Goal: Task Accomplishment & Management: Use online tool/utility

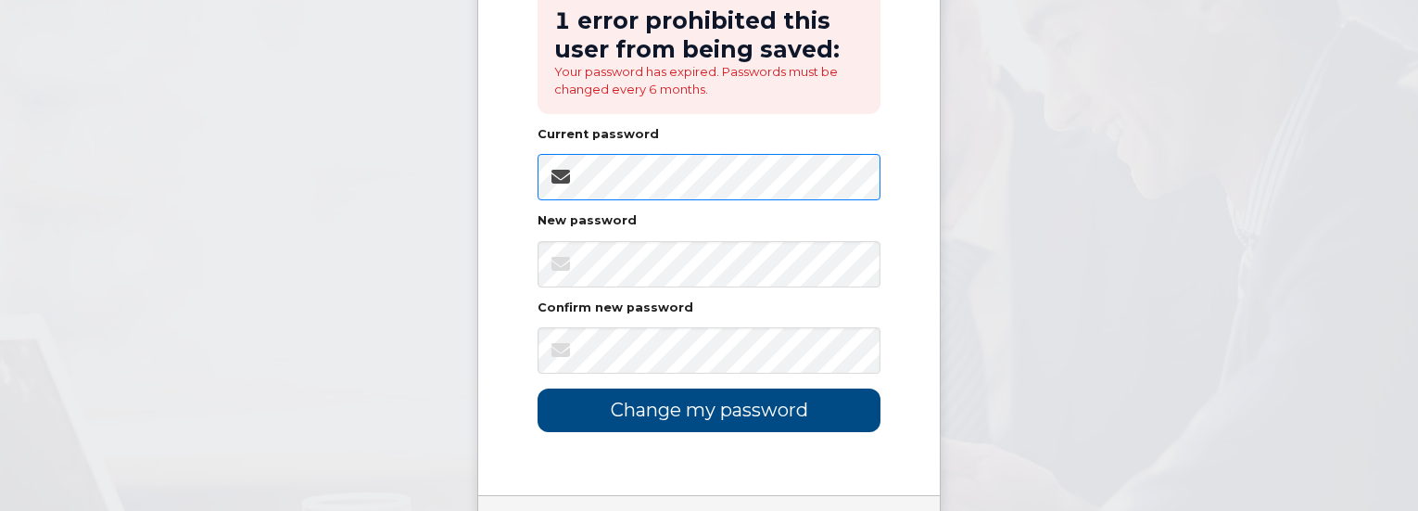
scroll to position [329, 0]
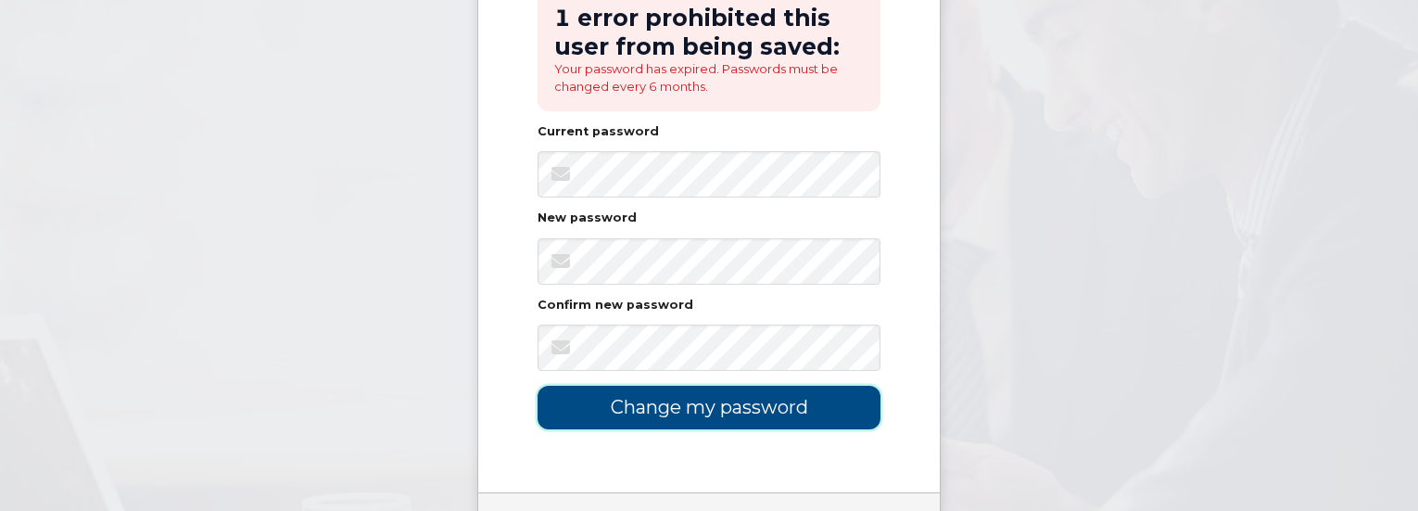
click at [681, 412] on input "Change my password" at bounding box center [709, 408] width 343 height 44
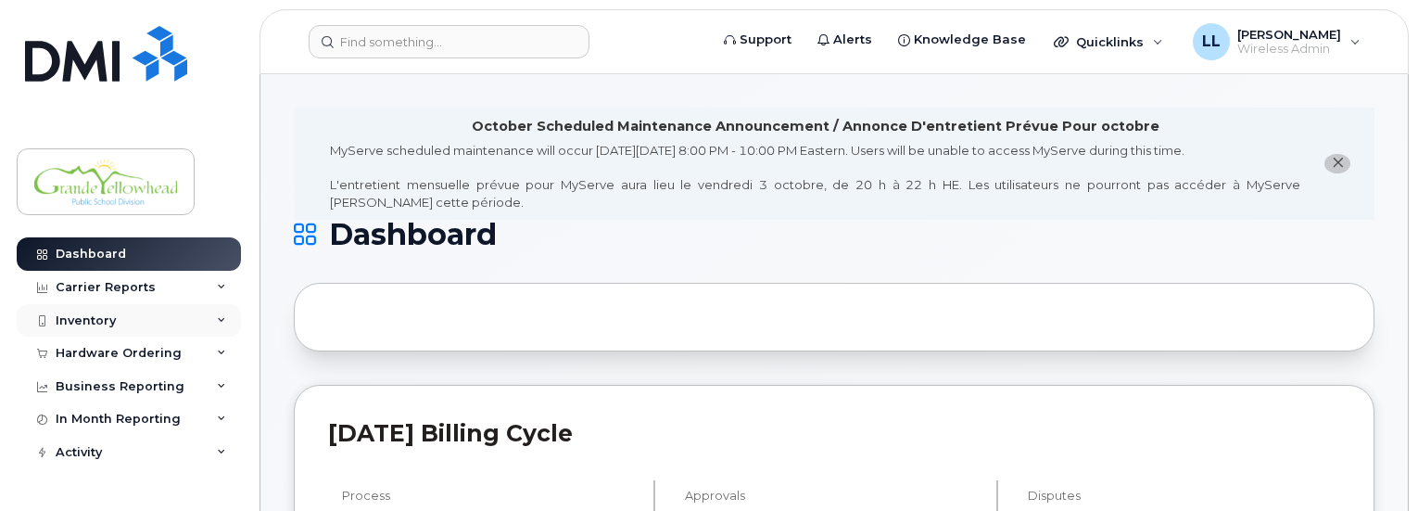
click at [217, 321] on icon at bounding box center [221, 320] width 9 height 9
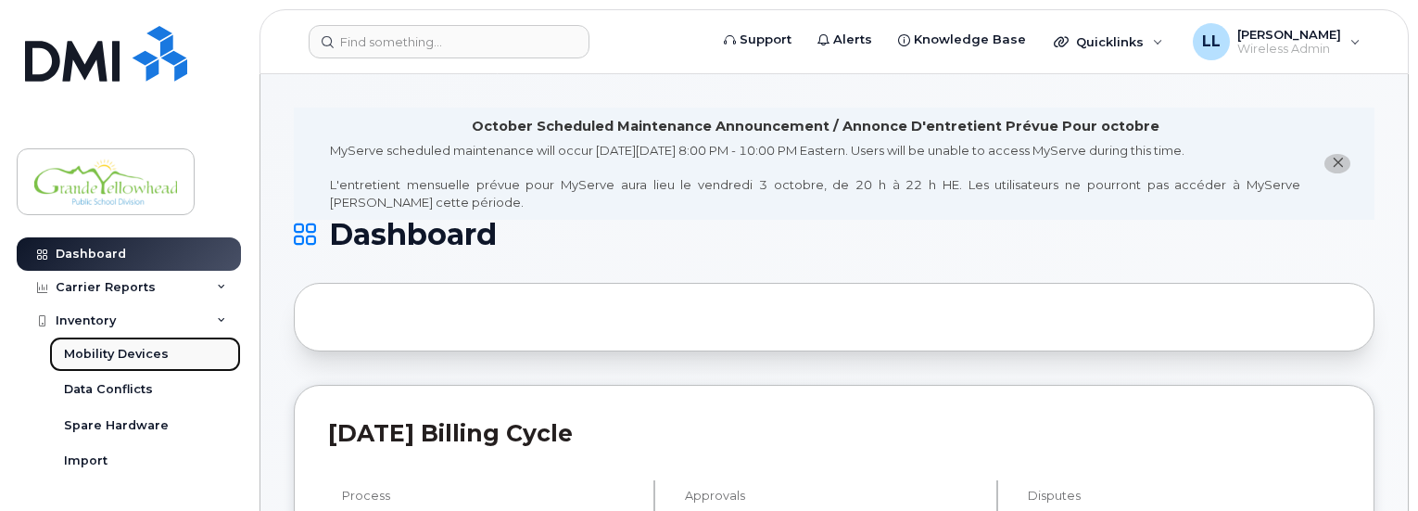
click at [125, 361] on div "Mobility Devices" at bounding box center [116, 354] width 105 height 17
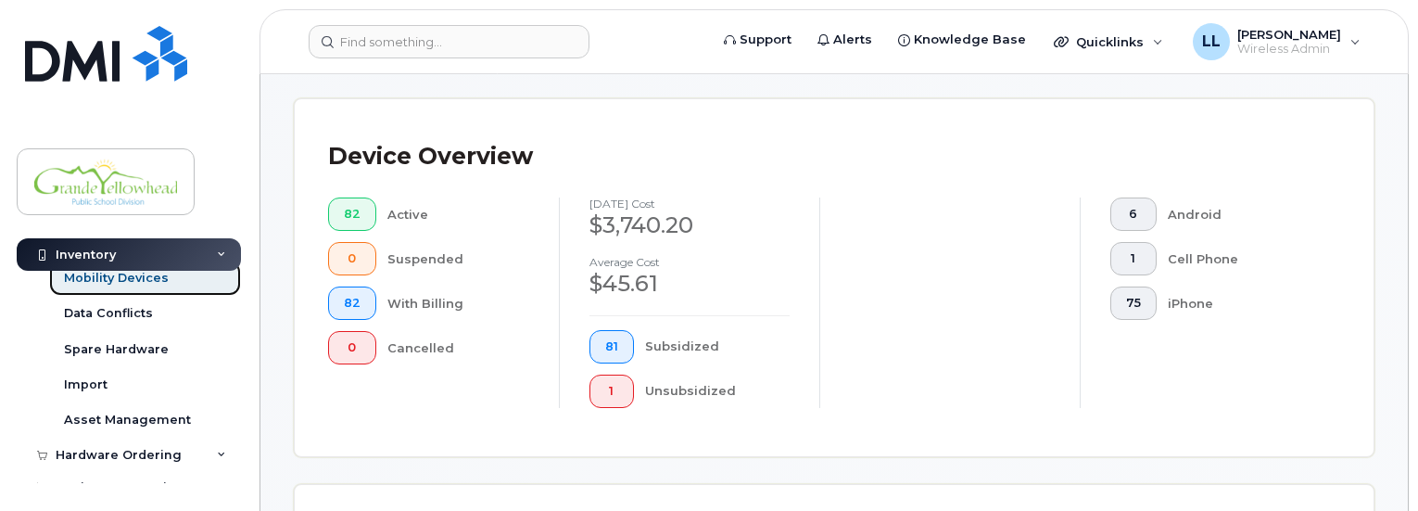
scroll to position [492, 0]
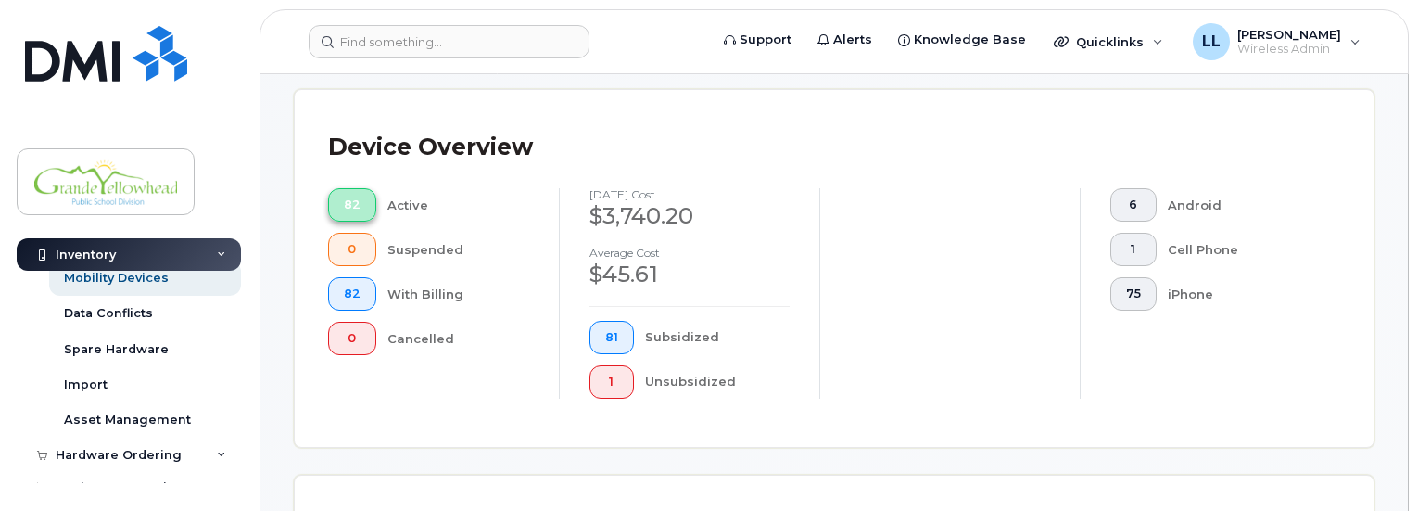
click at [353, 204] on span "82" at bounding box center [352, 204] width 17 height 15
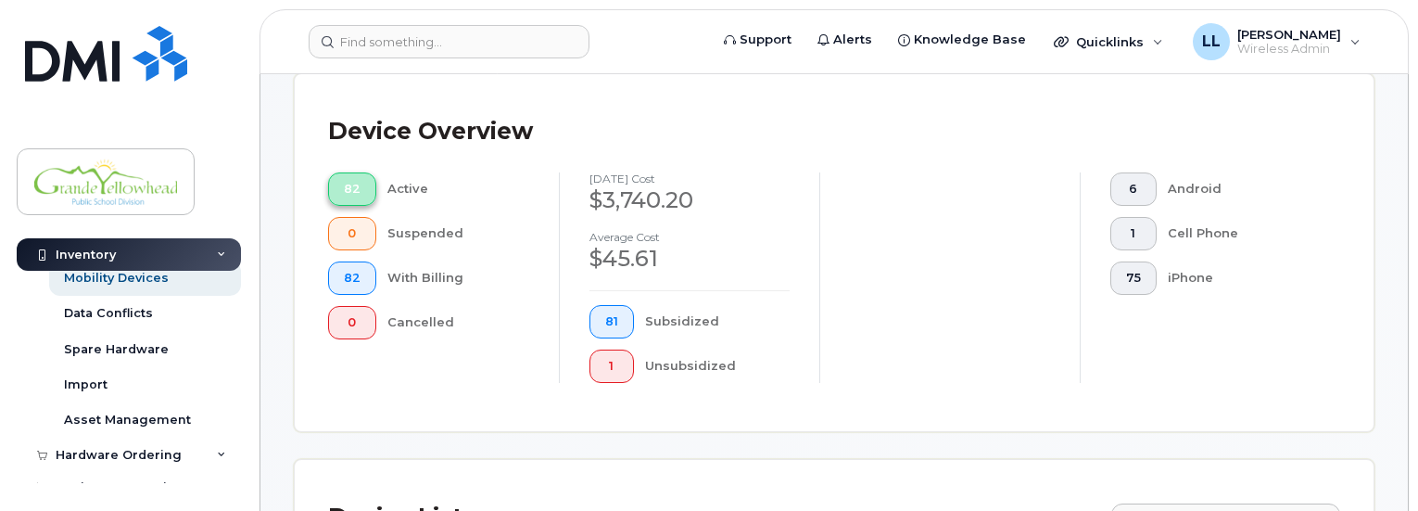
scroll to position [476, 0]
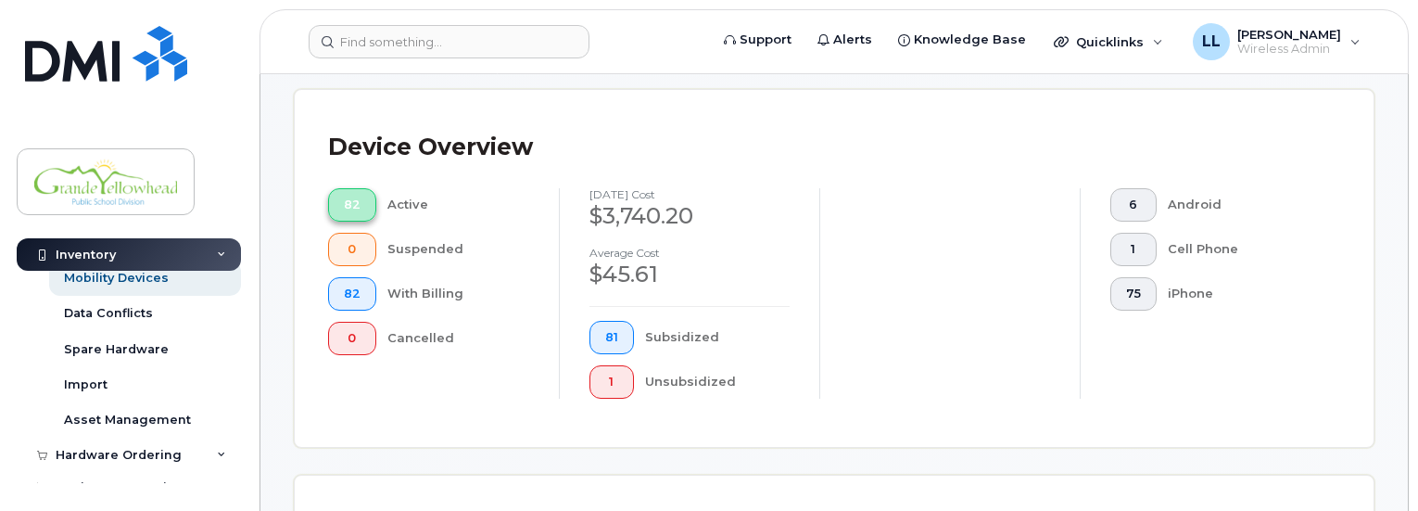
click at [359, 209] on button "82" at bounding box center [352, 204] width 48 height 33
click at [344, 203] on span "82" at bounding box center [352, 204] width 17 height 15
click at [1137, 205] on span "6" at bounding box center [1133, 204] width 15 height 15
click at [347, 205] on span "6" at bounding box center [348, 204] width 8 height 15
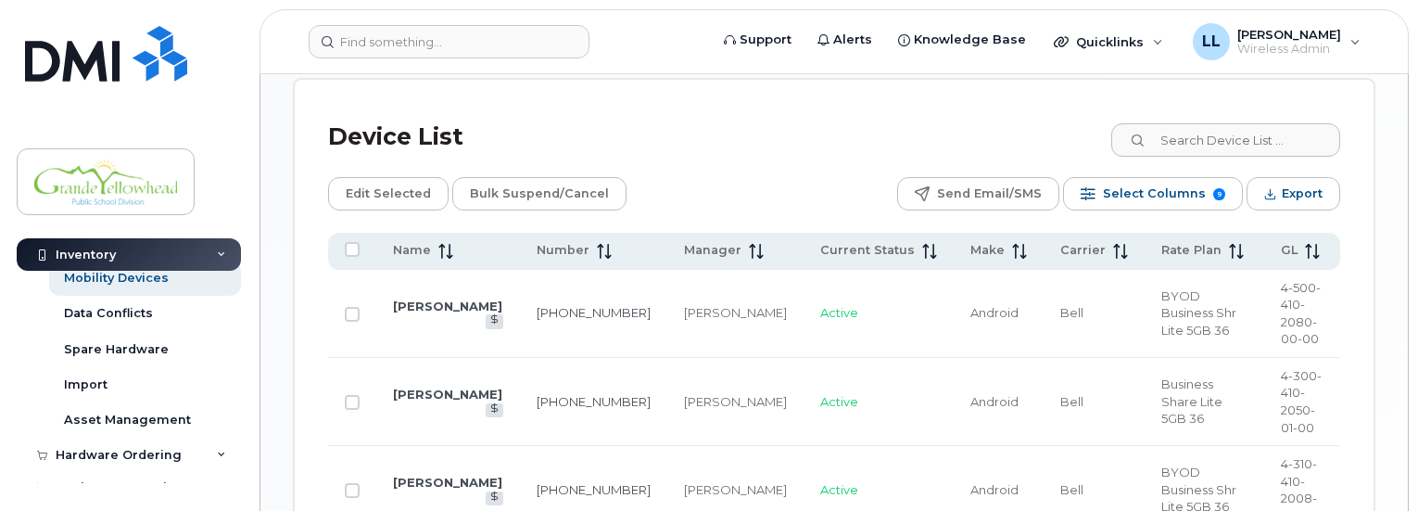
scroll to position [873, 0]
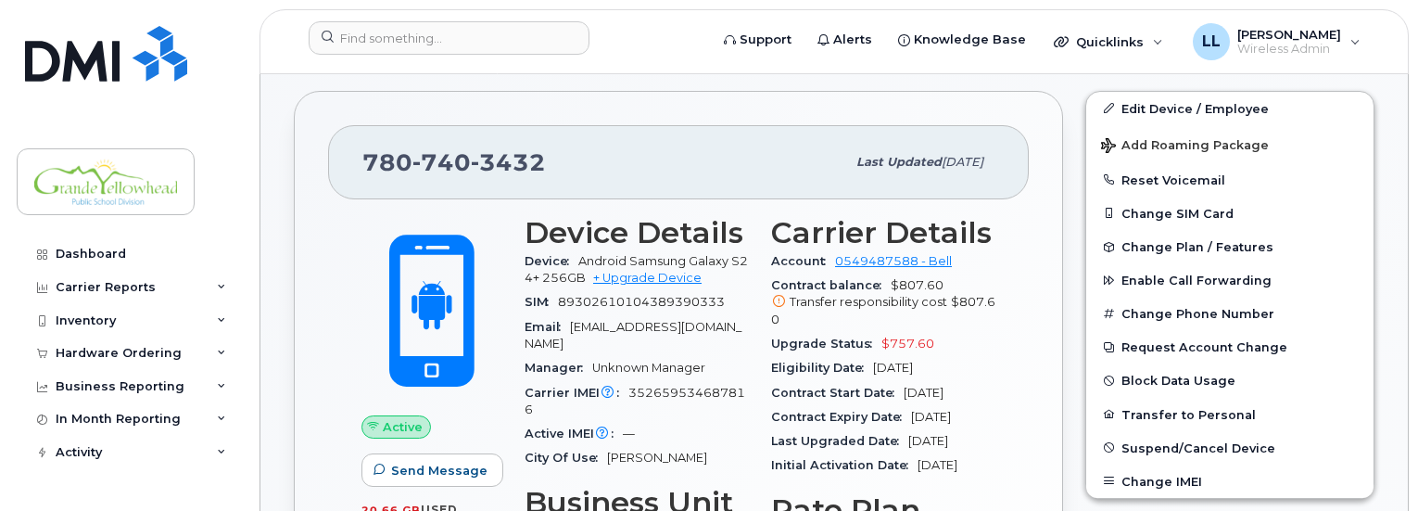
scroll to position [458, 0]
click at [1175, 262] on button "Enable Call Forwarding" at bounding box center [1229, 278] width 287 height 33
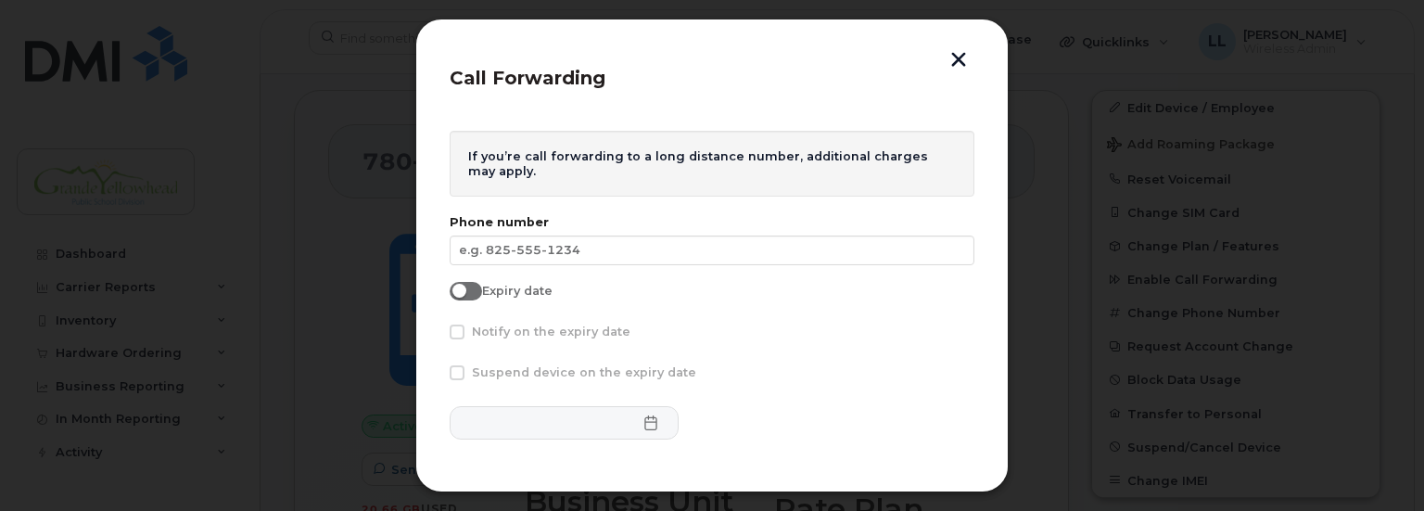
click at [957, 61] on button "button" at bounding box center [959, 61] width 28 height 19
